Goal: Task Accomplishment & Management: Complete application form

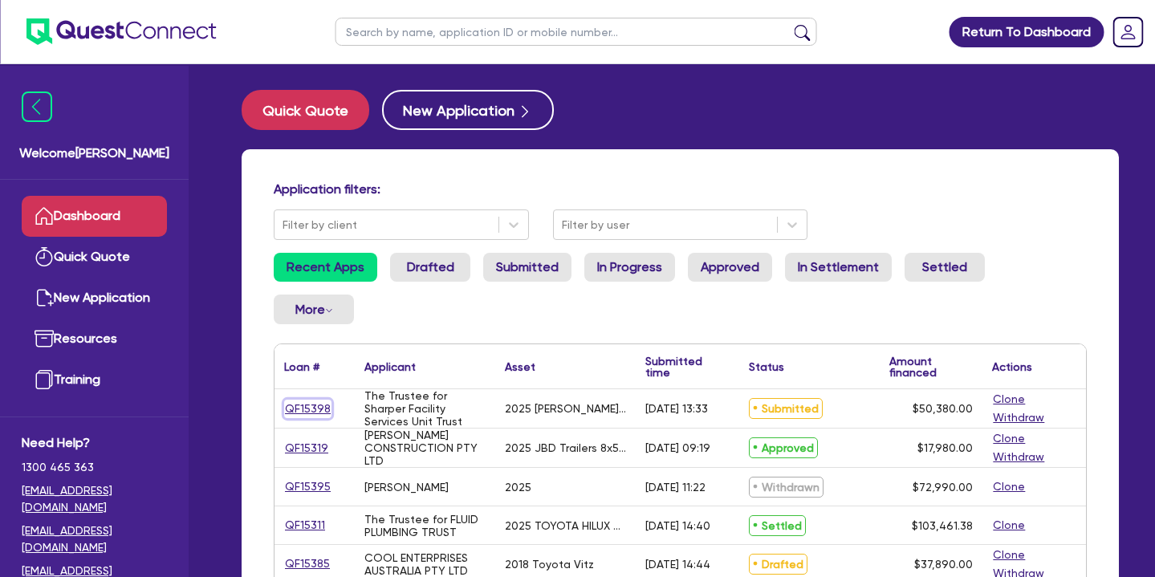
click at [296, 400] on link "QF15398" at bounding box center [307, 409] width 47 height 18
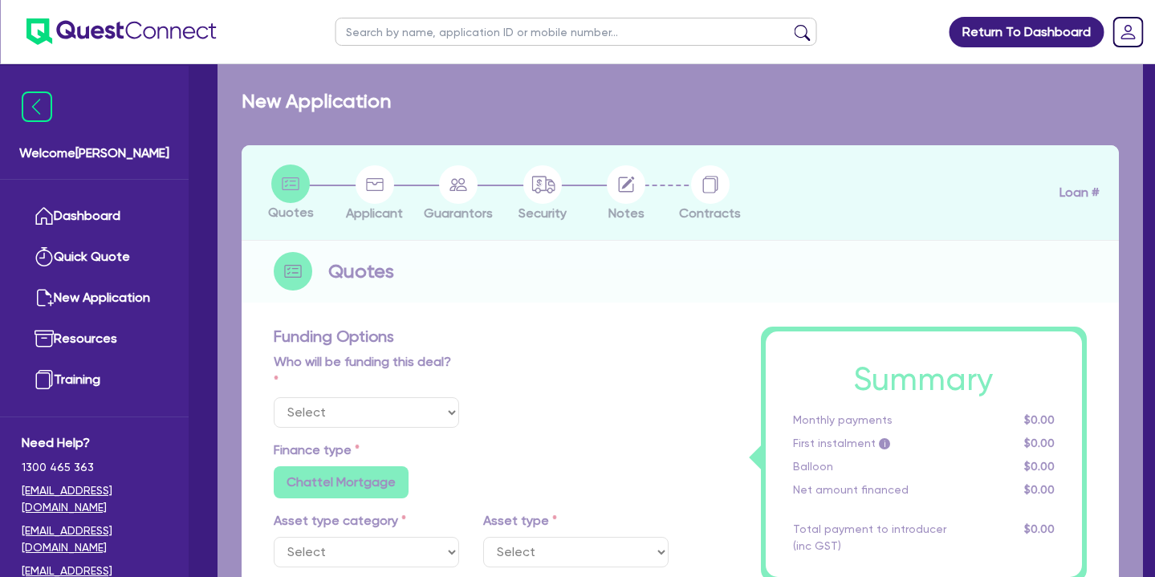
select select "Quest Finance - Own Book"
select select "SECONDARY_ASSETS"
type input "2025"
type input "50,380"
type input "10"
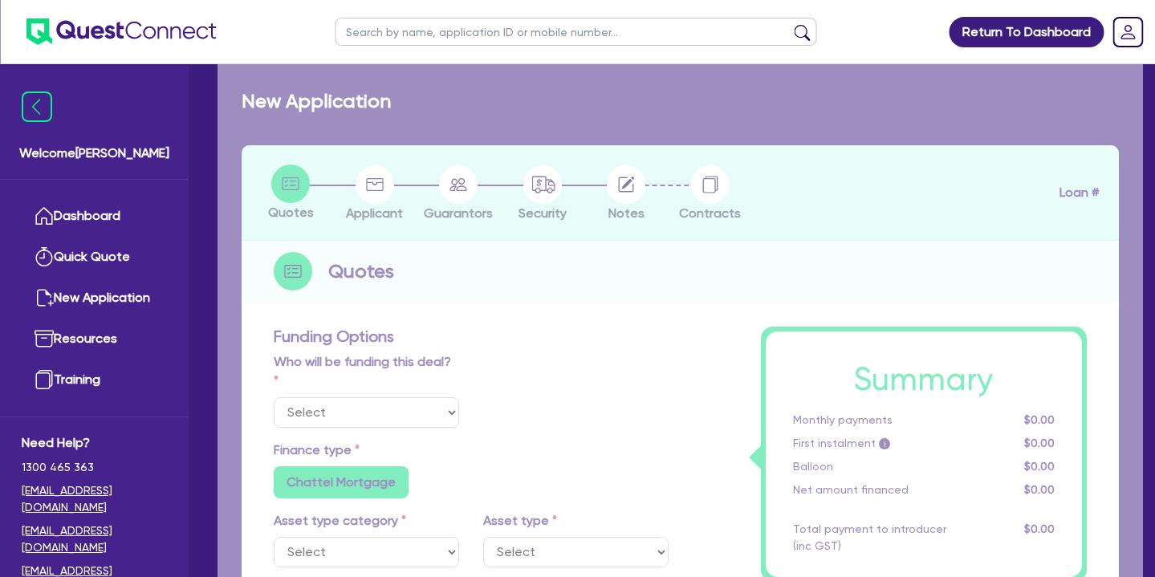
type input "5,038"
type input "17.95"
type input "900"
select select "OTHER"
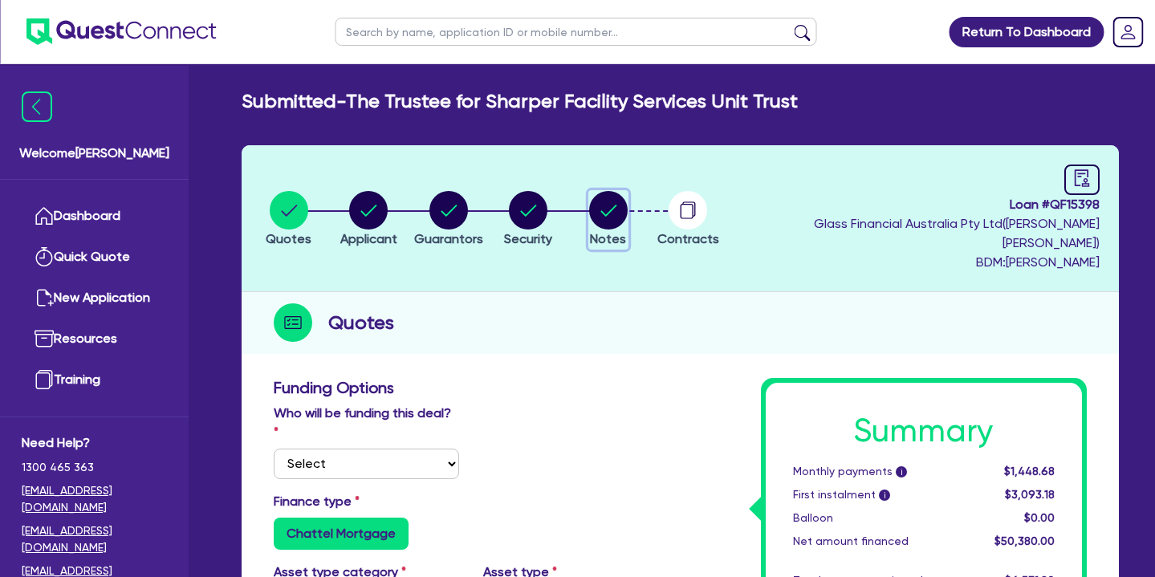
click at [608, 206] on circle "button" at bounding box center [608, 210] width 39 height 39
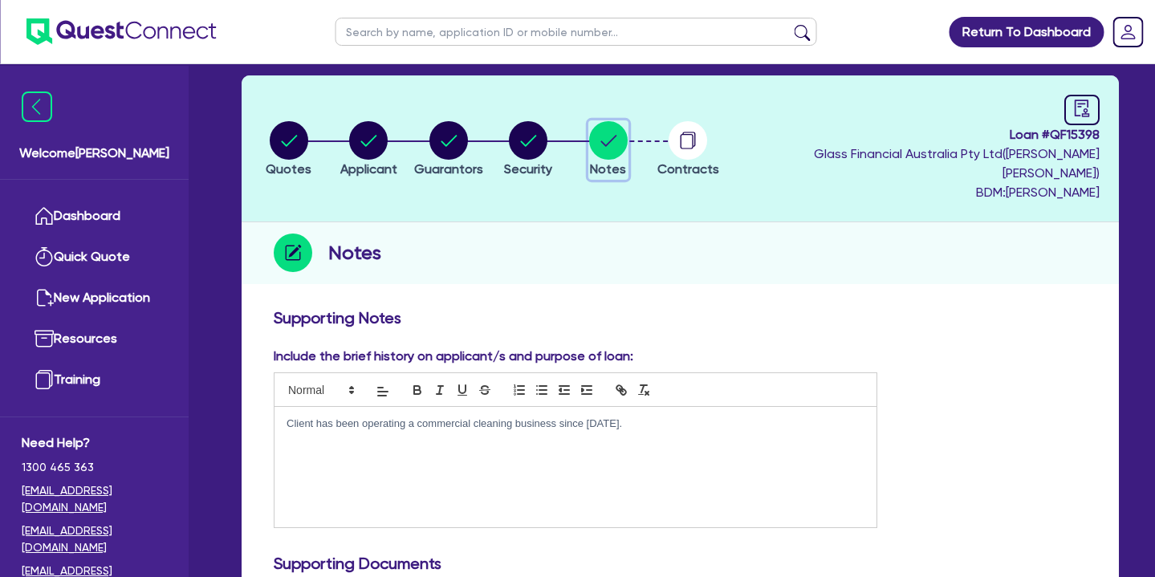
scroll to position [26, 0]
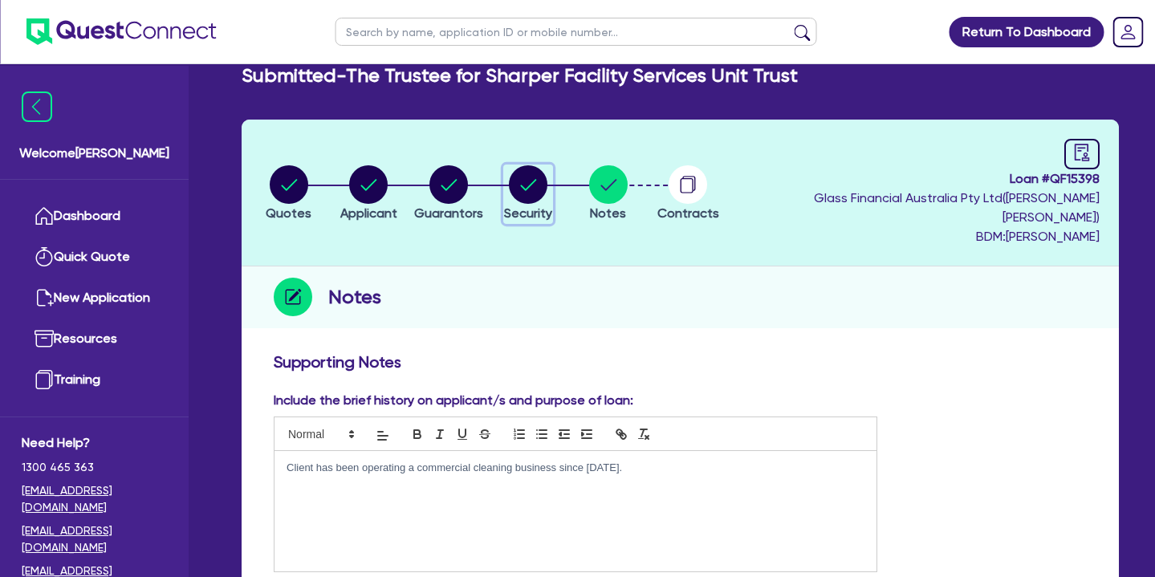
click at [531, 176] on circle "button" at bounding box center [528, 184] width 39 height 39
select select "SECONDARY_ASSETS"
select select "OTHER"
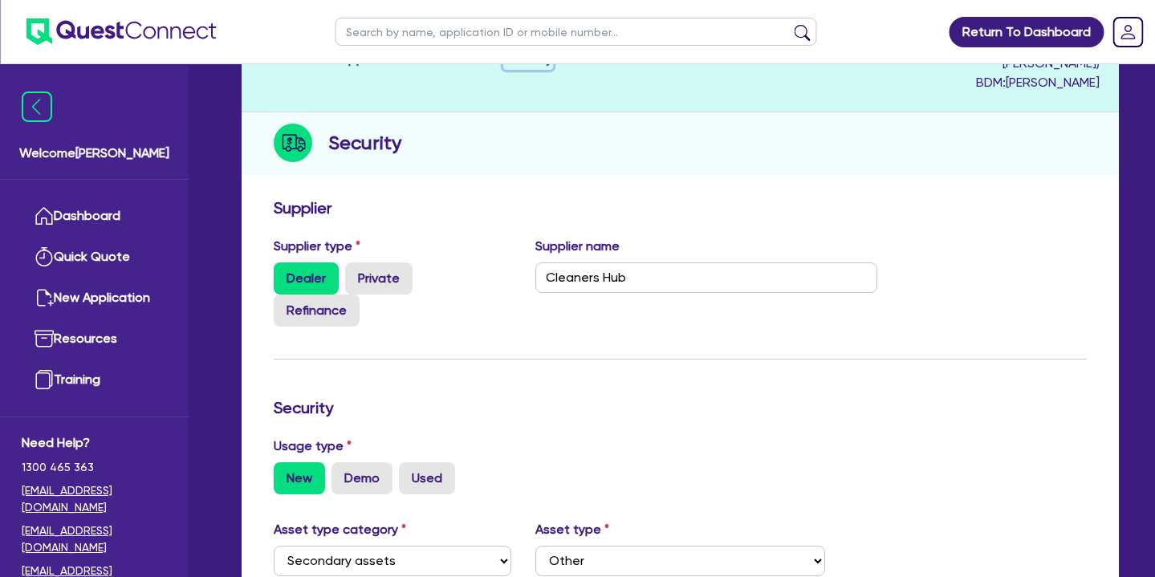
scroll to position [18, 0]
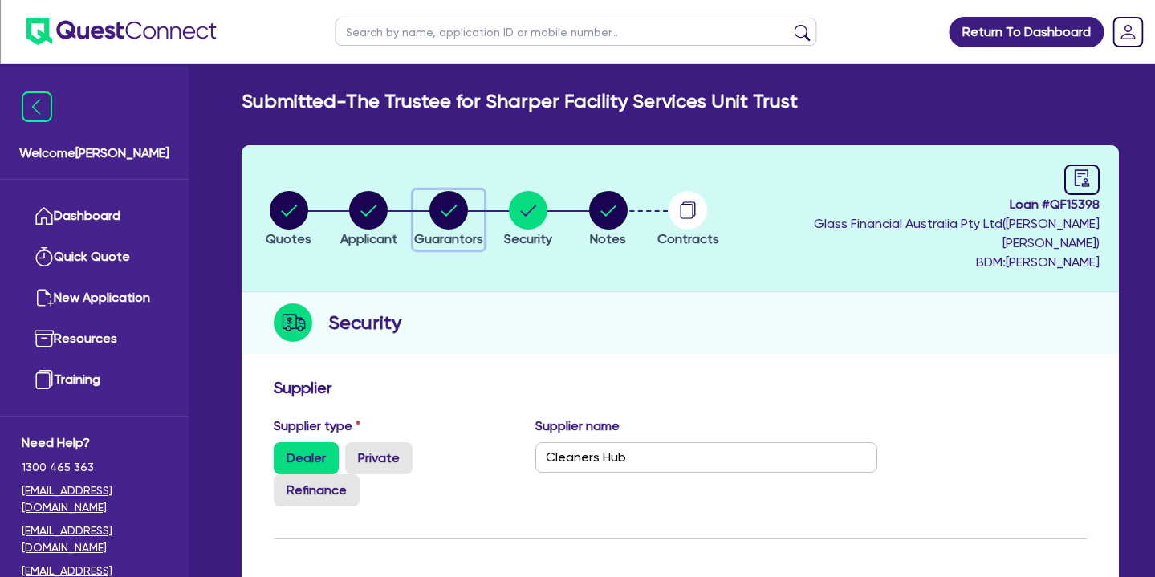
click at [451, 194] on circle "button" at bounding box center [448, 210] width 39 height 39
select select "MR"
select select "VIC"
select select "SINGLE"
select select "CASH"
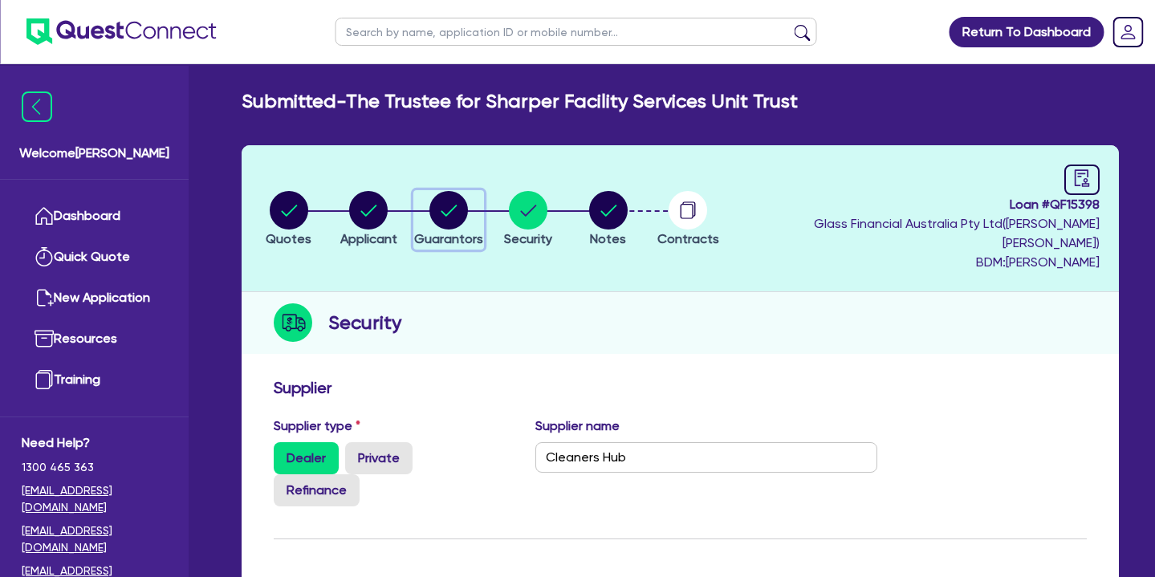
select select "VEHICLE"
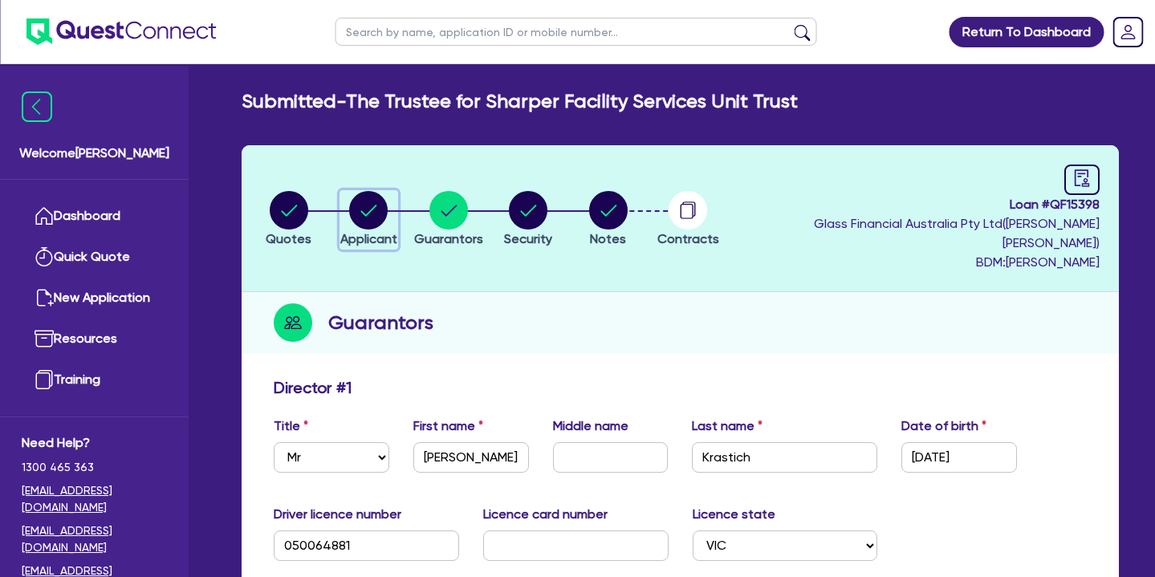
click at [356, 209] on icon "button" at bounding box center [368, 210] width 39 height 39
select select "TRUST"
select select "COMPANY"
select select "ADMINISTRATIVE_SUPPORT"
select select "DOMESTIC_COMMERCIAL_CLEANING"
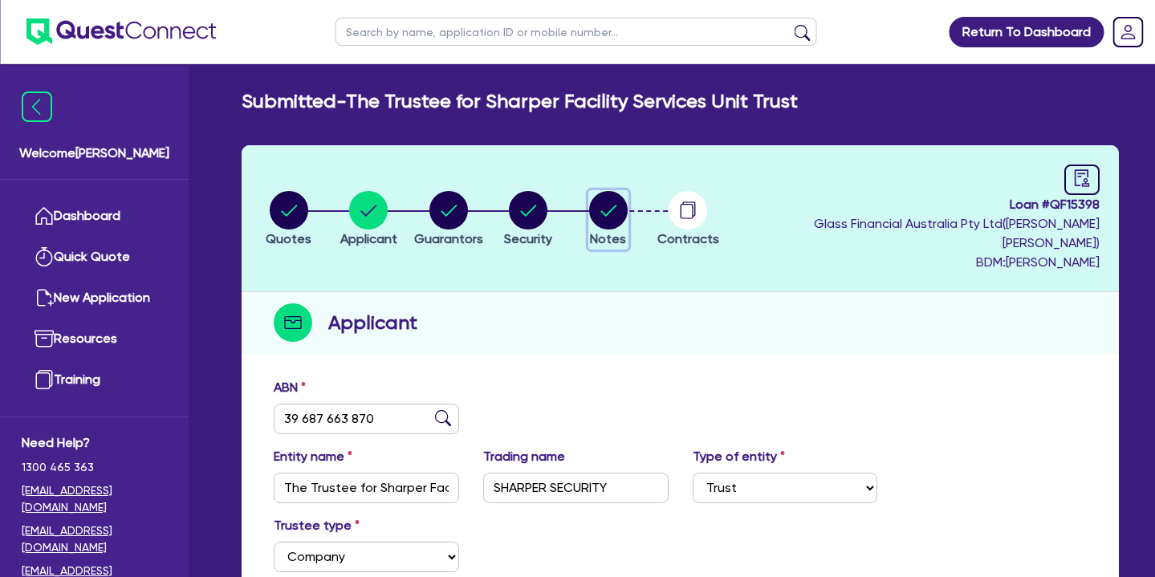
click at [620, 209] on circle "button" at bounding box center [608, 210] width 39 height 39
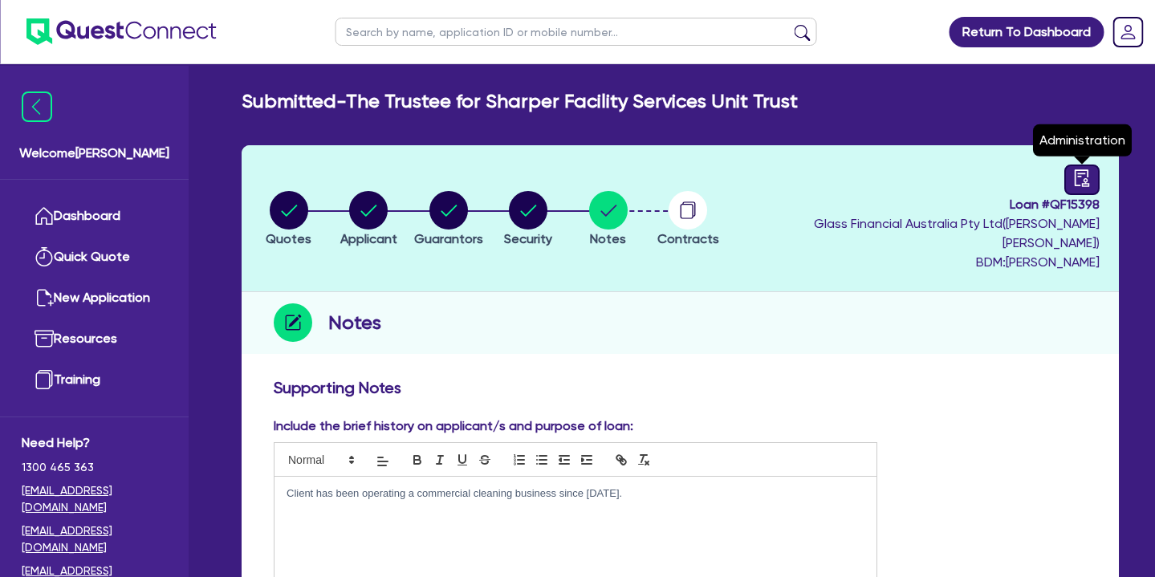
click at [1081, 183] on icon "audit" at bounding box center [1082, 177] width 14 height 17
select select "SUBMITTED_NEW"
select select "Quest Finance - Own Book"
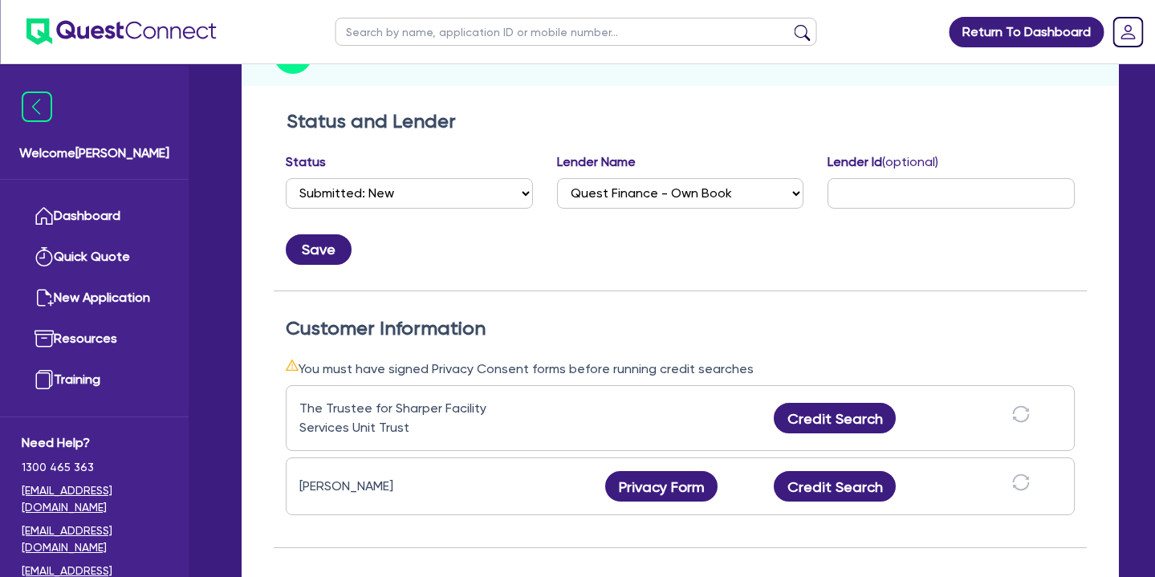
scroll to position [62, 0]
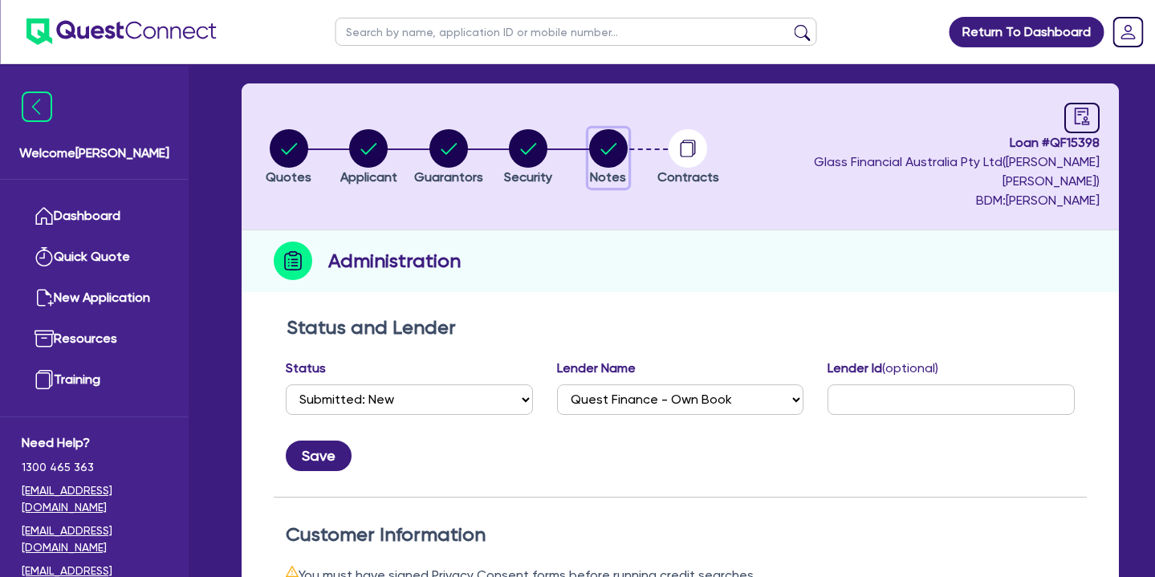
click at [626, 144] on circle "button" at bounding box center [608, 148] width 39 height 39
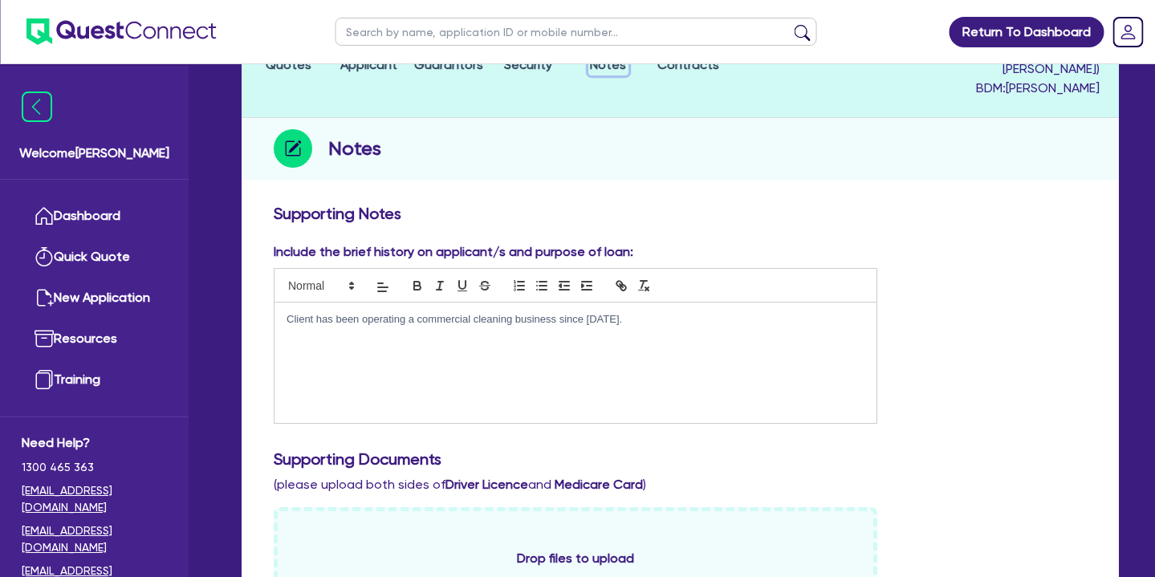
scroll to position [191, 0]
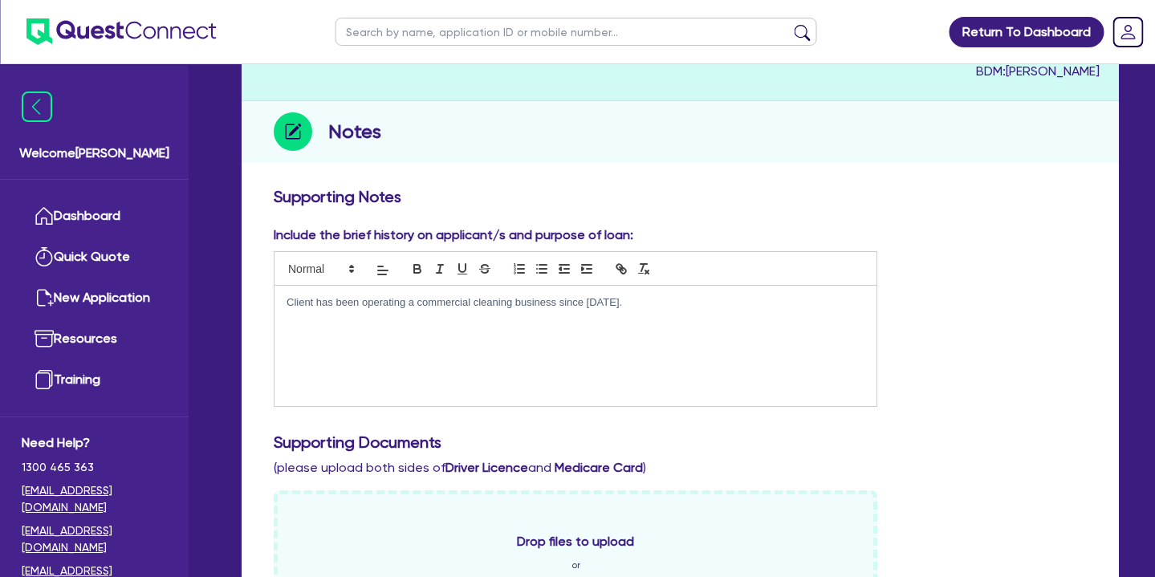
click at [615, 295] on p "Client has been operating a commercial cleaning business since [DATE]." at bounding box center [576, 302] width 578 height 14
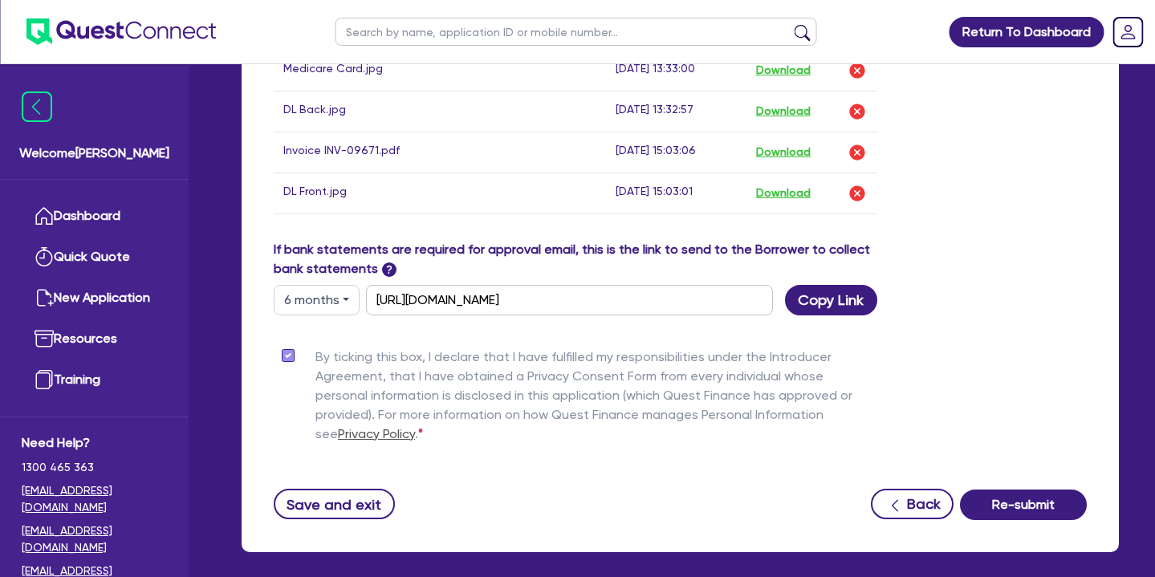
scroll to position [1149, 0]
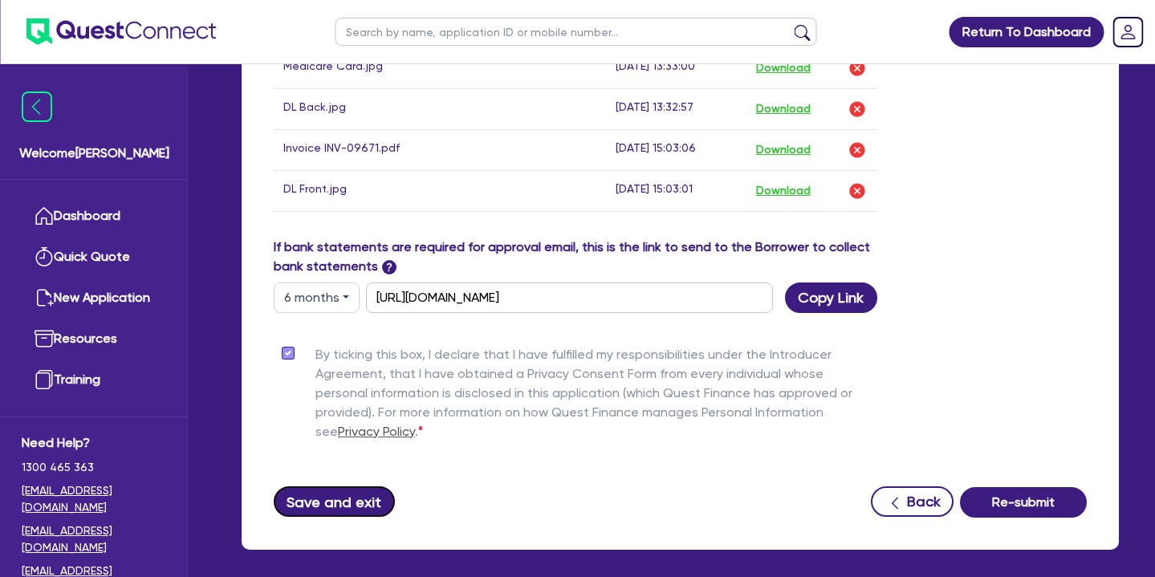
click at [377, 486] on button "Save and exit" at bounding box center [334, 501] width 121 height 31
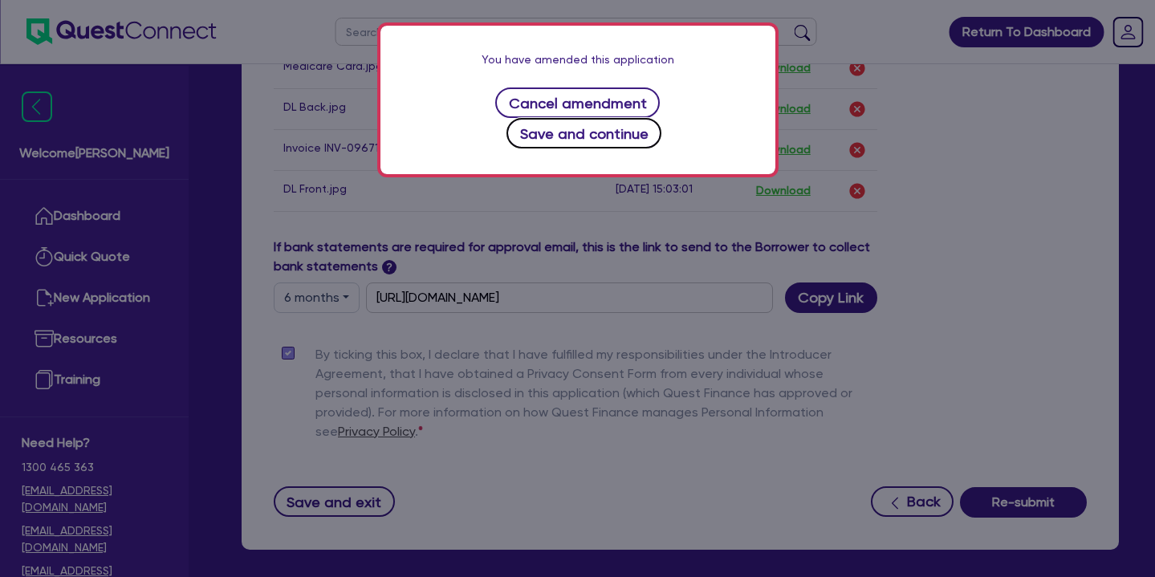
click at [648, 118] on button "Save and continue" at bounding box center [583, 133] width 155 height 31
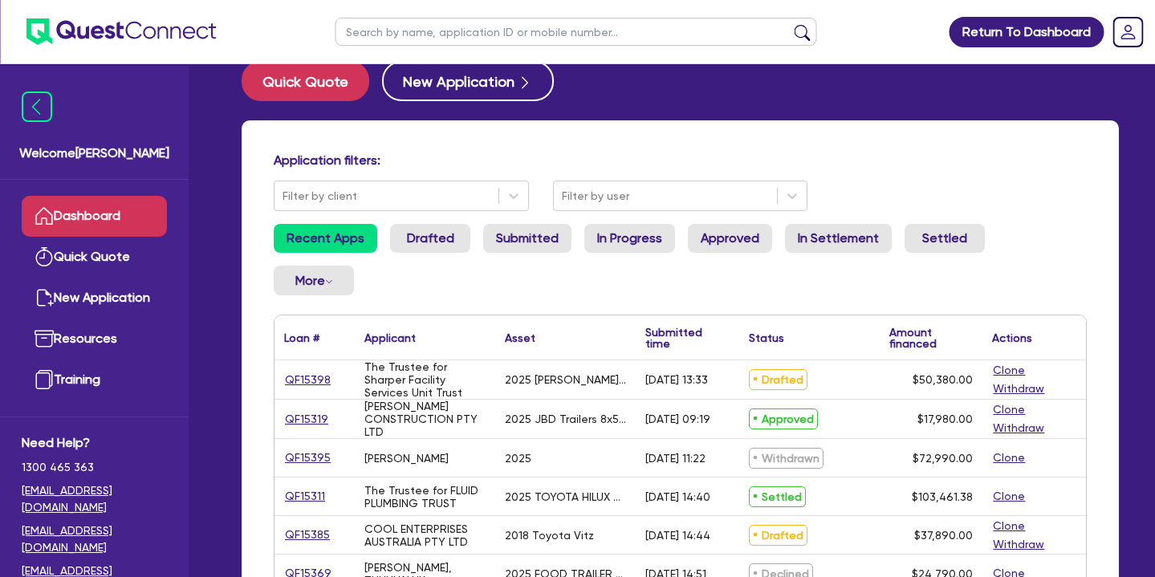
scroll to position [45, 0]
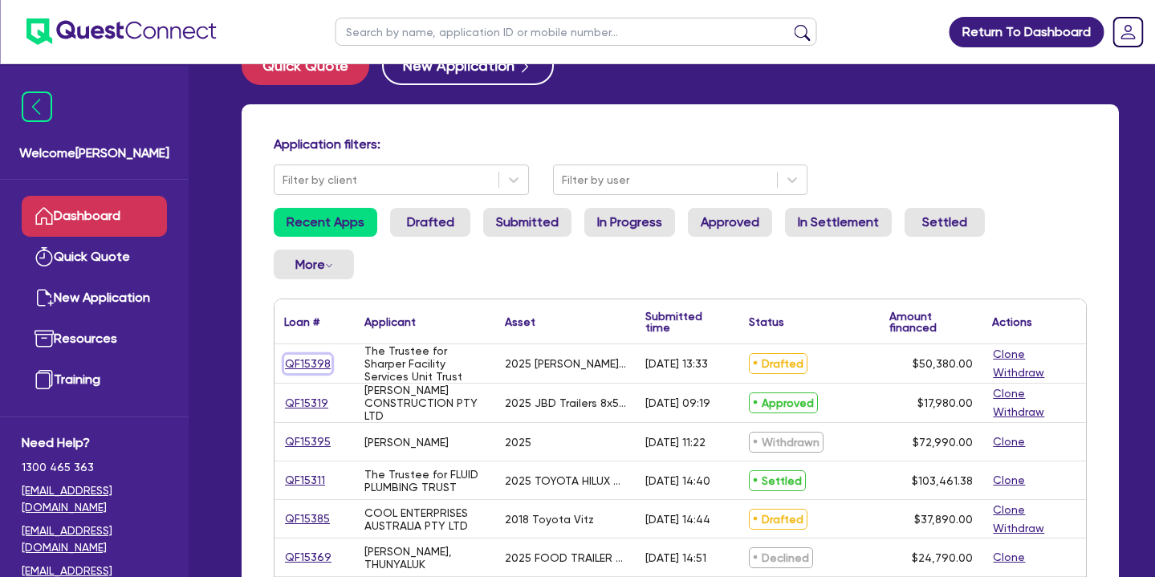
click at [316, 355] on link "QF15398" at bounding box center [307, 364] width 47 height 18
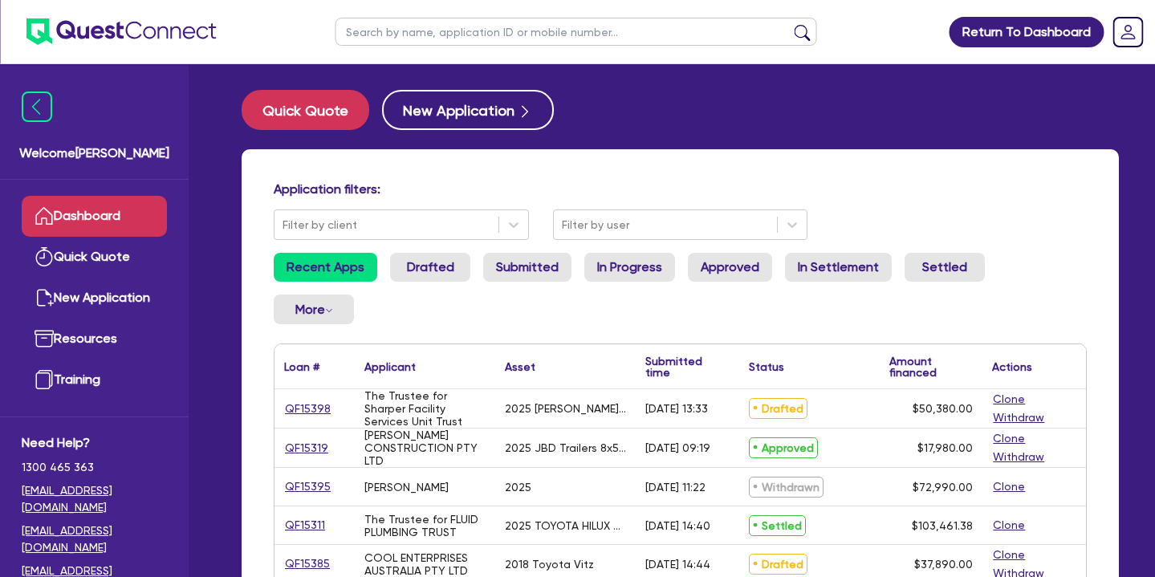
select select "Quest Finance - Own Book"
select select "SECONDARY_ASSETS"
select select "OTHER"
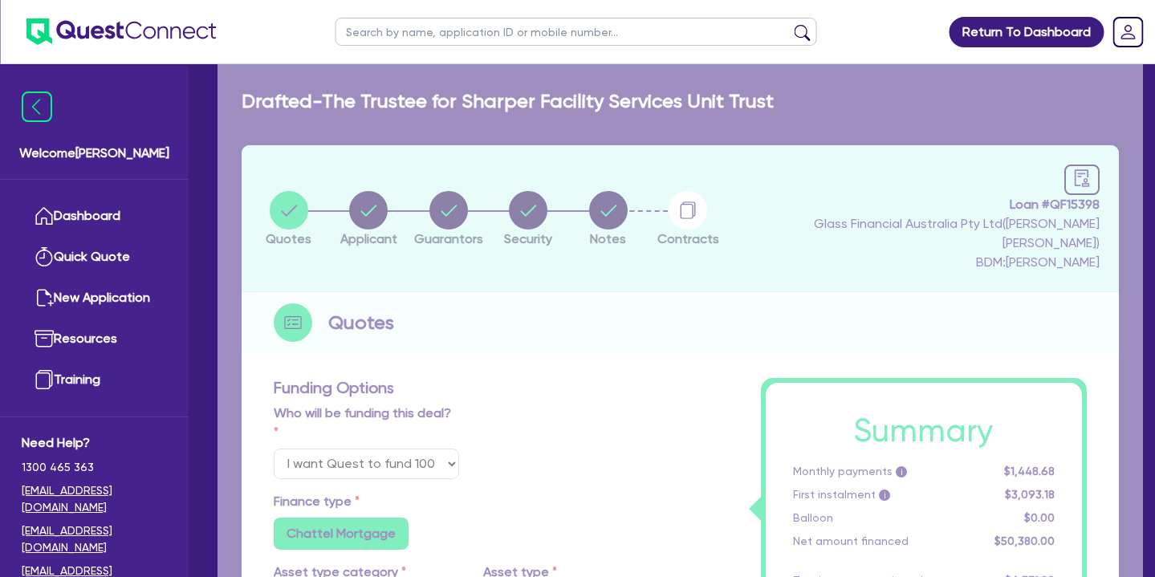
type input "50,380"
type input "5,038"
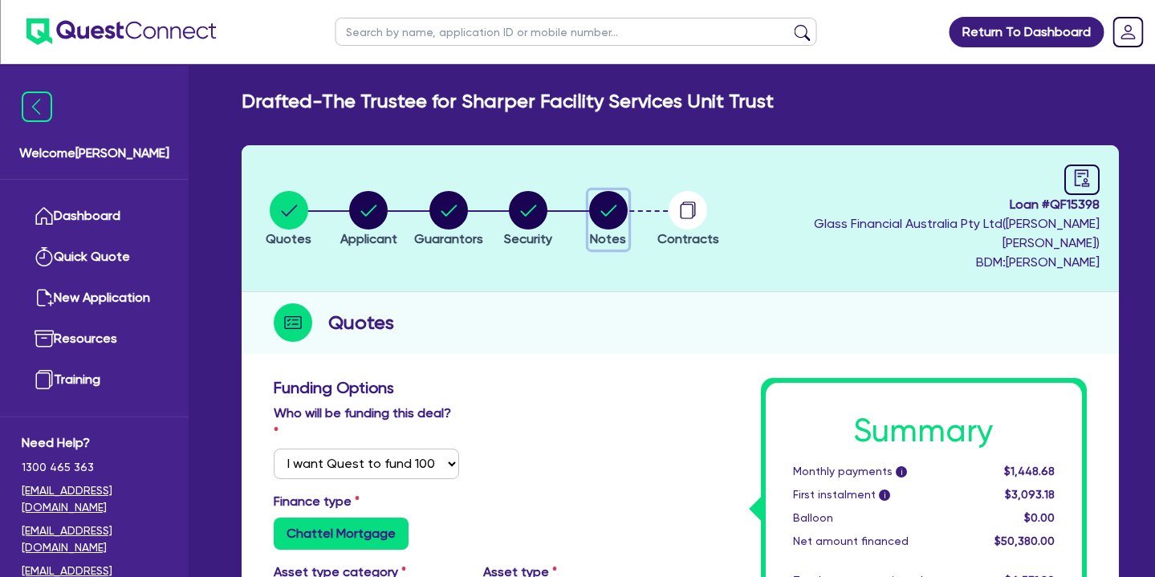
click at [628, 201] on circle "button" at bounding box center [608, 210] width 39 height 39
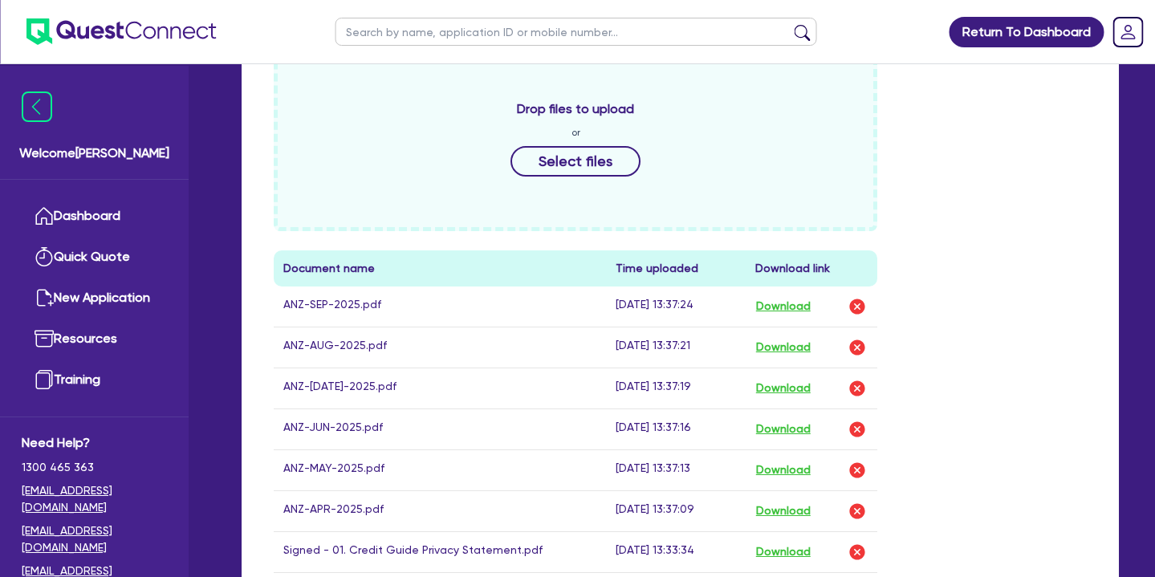
scroll to position [631, 0]
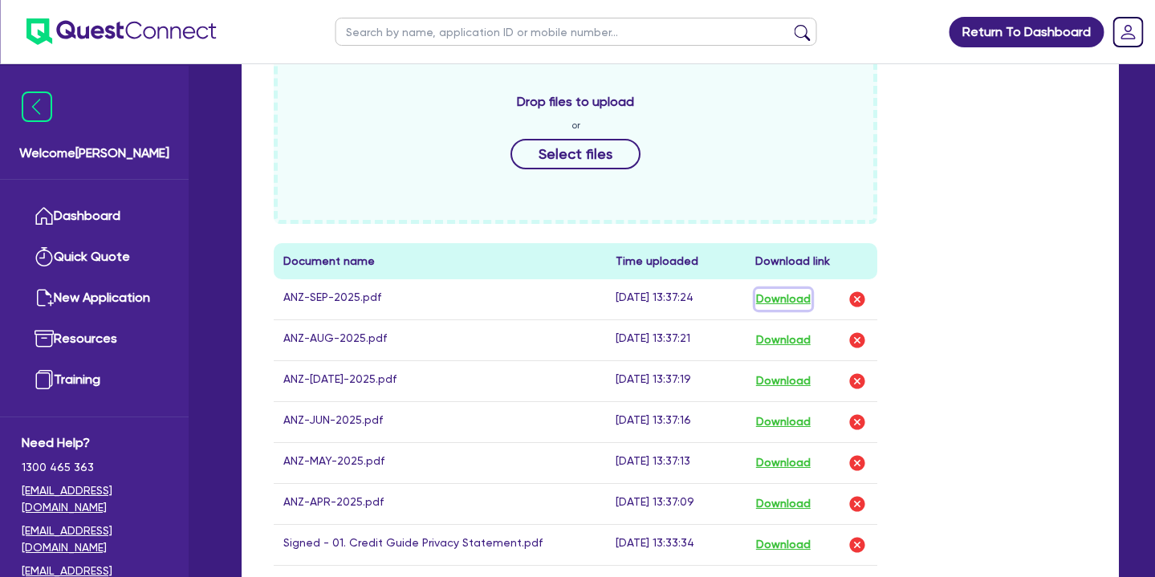
click at [783, 289] on button "Download" at bounding box center [783, 299] width 56 height 21
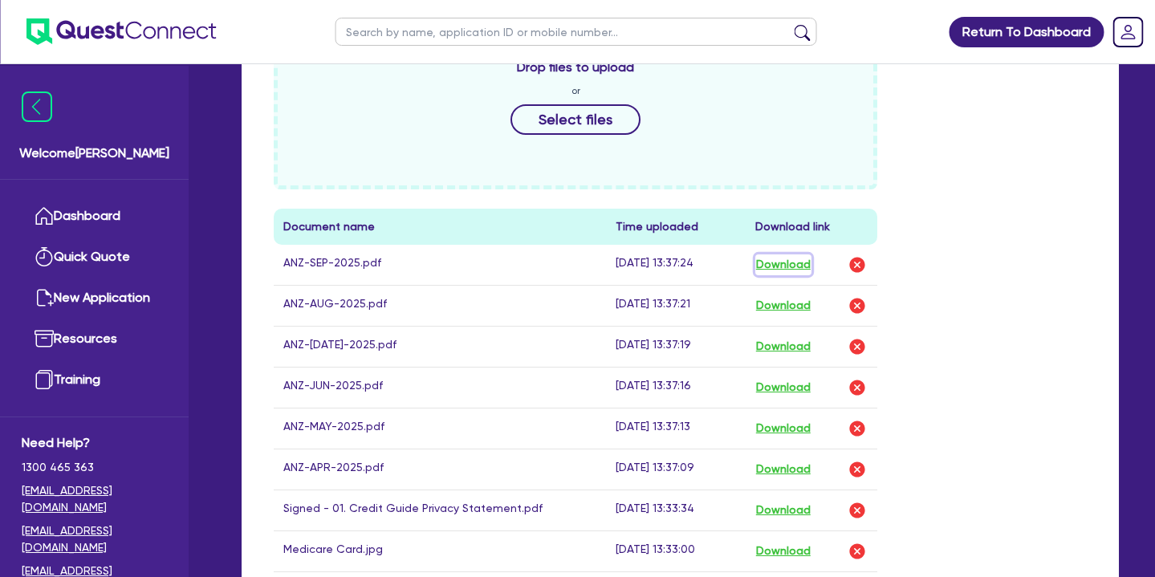
scroll to position [669, 0]
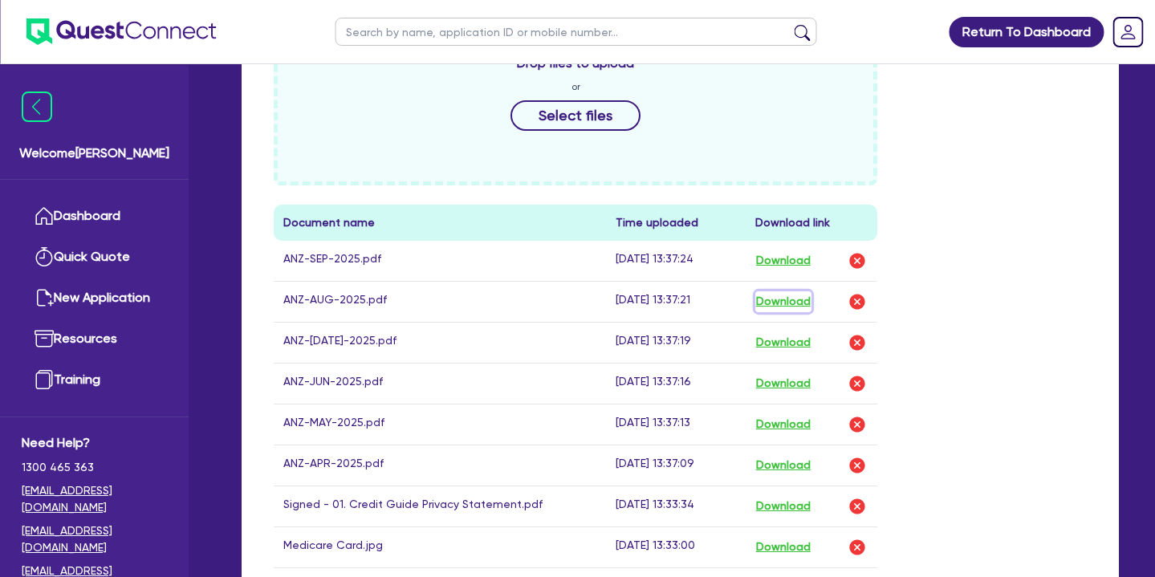
click at [801, 291] on button "Download" at bounding box center [783, 301] width 56 height 21
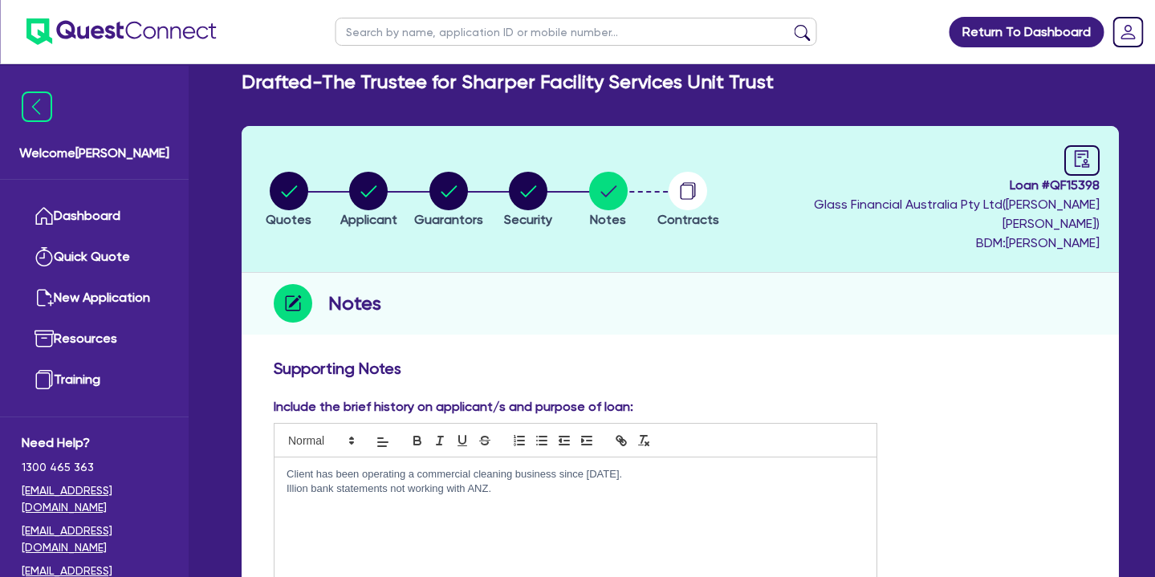
scroll to position [0, 0]
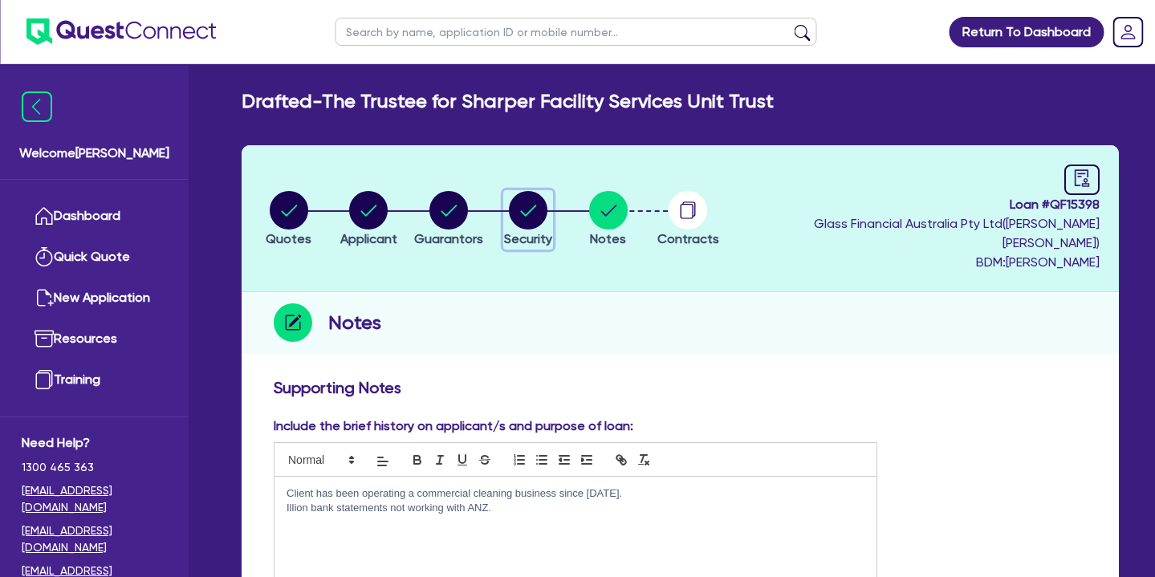
click at [547, 193] on circle "button" at bounding box center [528, 210] width 39 height 39
select select "SECONDARY_ASSETS"
select select "OTHER"
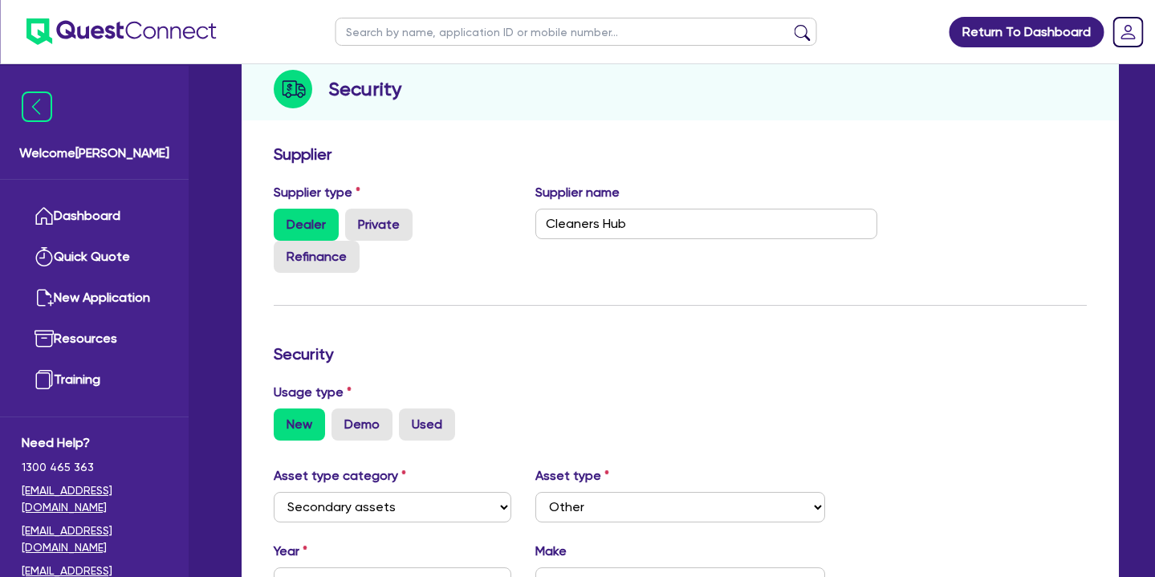
scroll to position [99, 0]
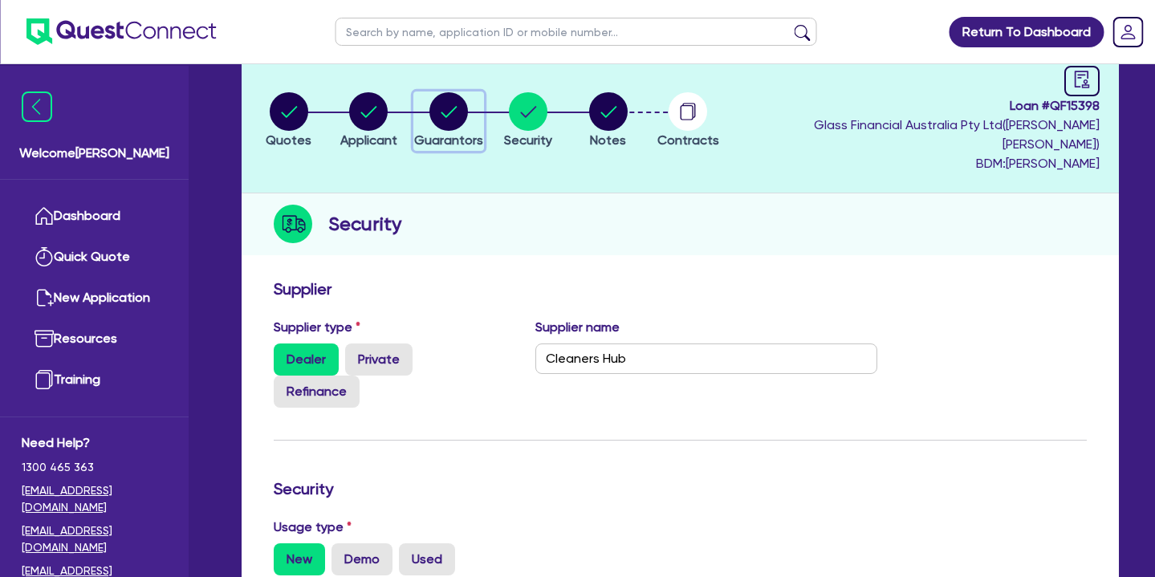
click at [456, 108] on circle "button" at bounding box center [448, 111] width 39 height 39
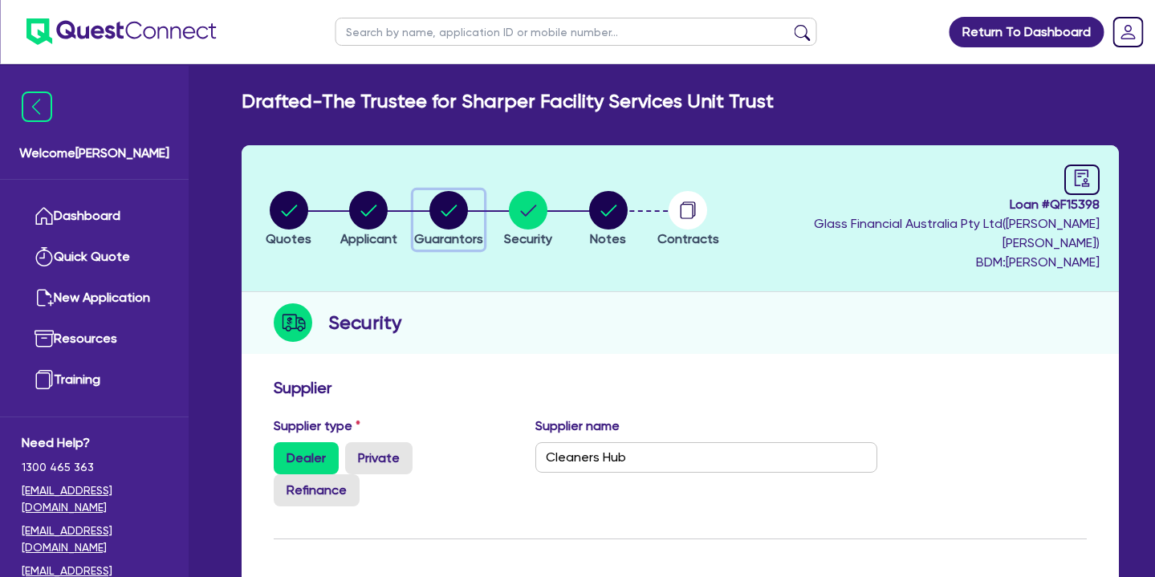
select select "MR"
select select "VIC"
select select "SINGLE"
select select "CASH"
select select "VEHICLE"
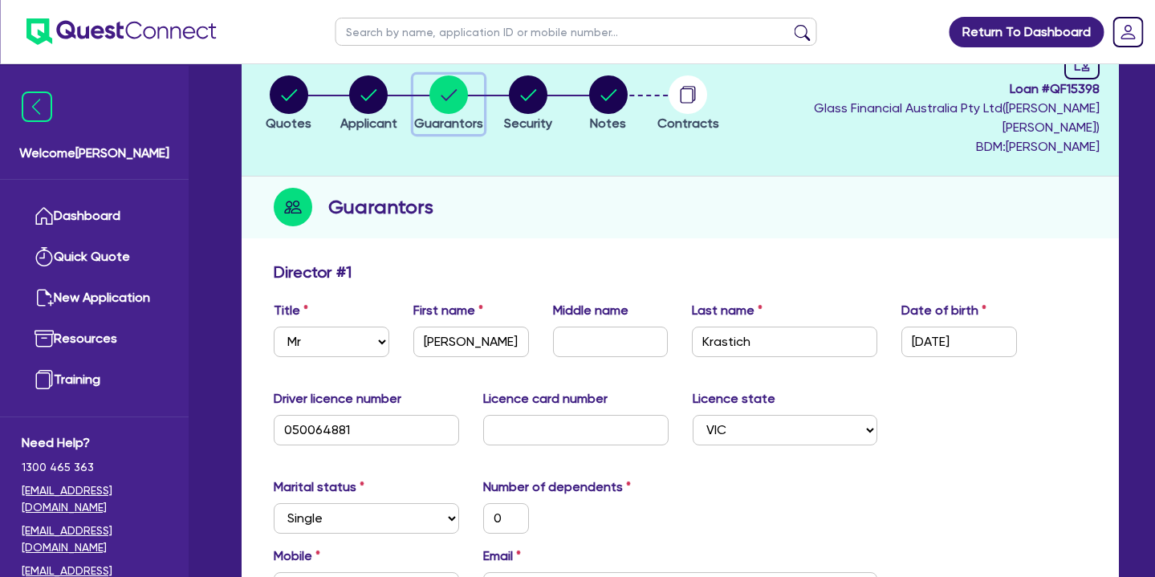
scroll to position [94, 0]
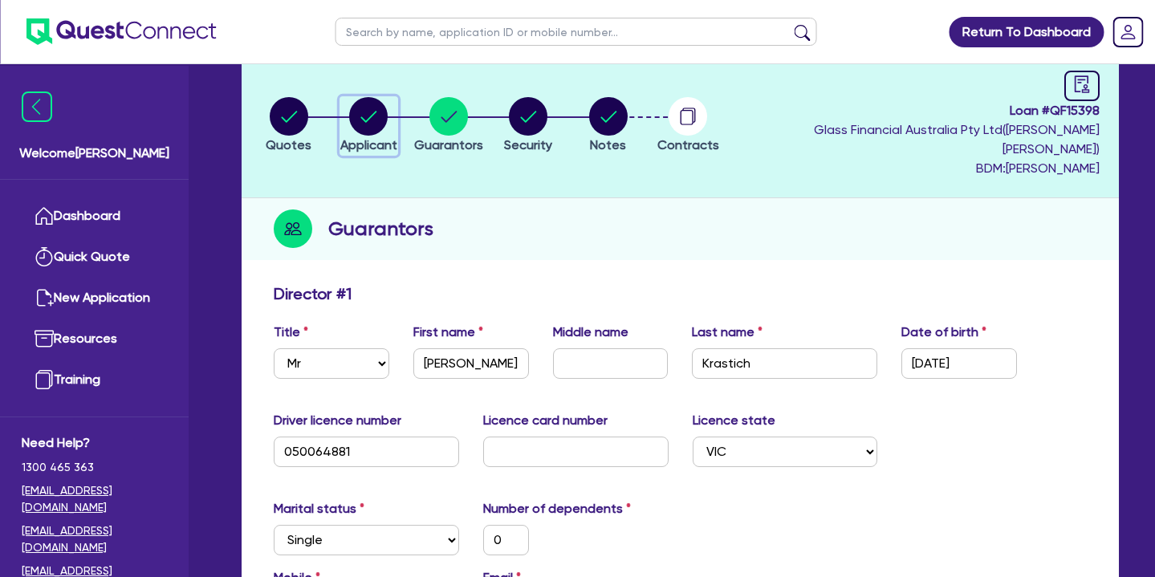
click at [397, 101] on div "button" at bounding box center [368, 116] width 57 height 39
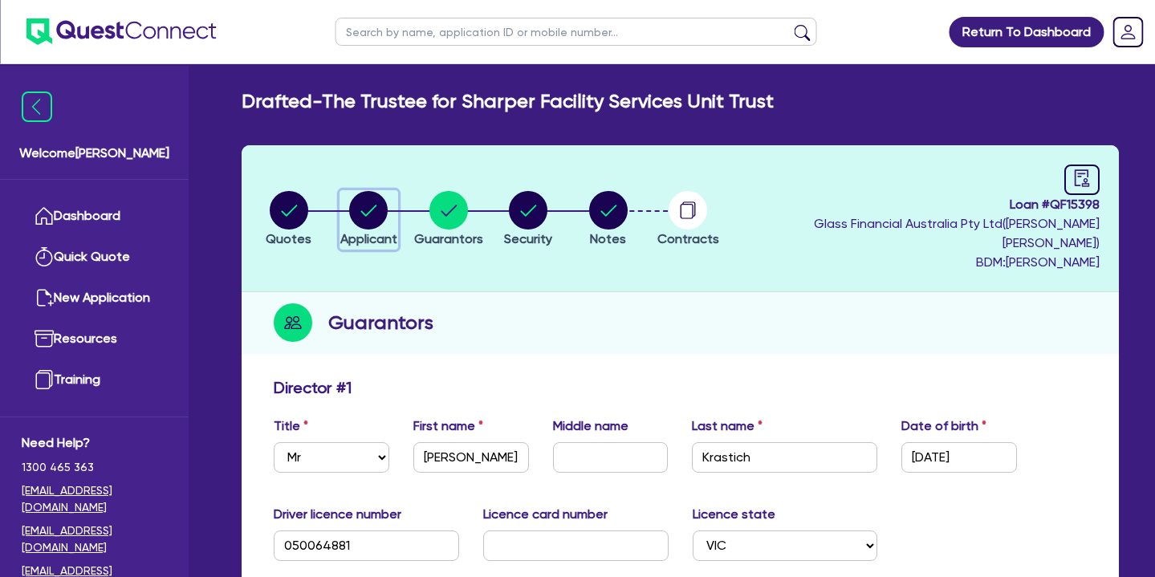
select select "TRUST"
select select "COMPANY"
select select "ADMINISTRATIVE_SUPPORT"
select select "DOMESTIC_COMMERCIAL_CLEANING"
